Goal: Information Seeking & Learning: Learn about a topic

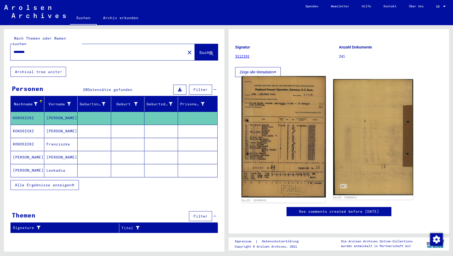
scroll to position [88, 0]
click at [273, 88] on img at bounding box center [284, 136] width 84 height 121
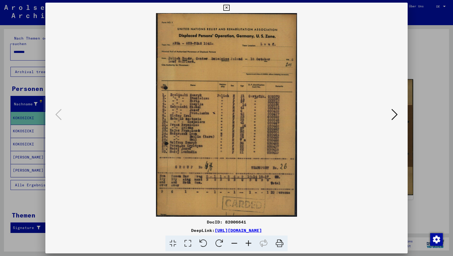
click at [392, 111] on icon at bounding box center [395, 114] width 6 height 13
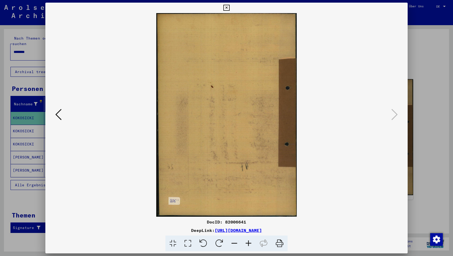
click at [52, 108] on div at bounding box center [226, 115] width 363 height 204
click at [71, 120] on img at bounding box center [226, 115] width 327 height 204
click at [55, 113] on button at bounding box center [58, 115] width 9 height 15
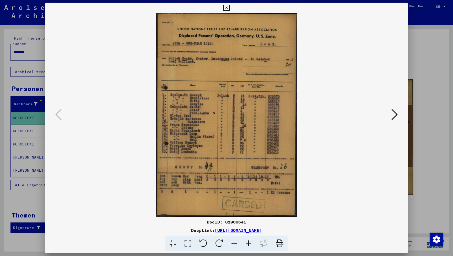
click at [242, 147] on img at bounding box center [226, 115] width 327 height 204
click at [274, 158] on img at bounding box center [226, 115] width 327 height 204
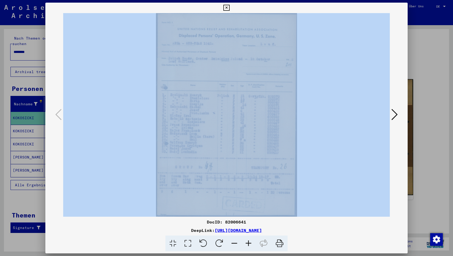
click at [274, 158] on img at bounding box center [226, 115] width 327 height 204
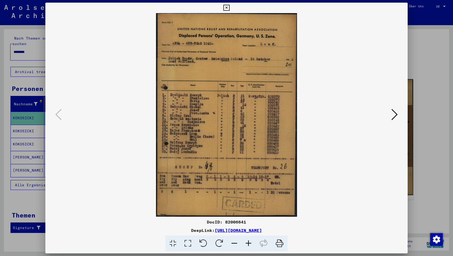
click at [213, 129] on img at bounding box center [226, 115] width 327 height 204
